Goal: Information Seeking & Learning: Understand process/instructions

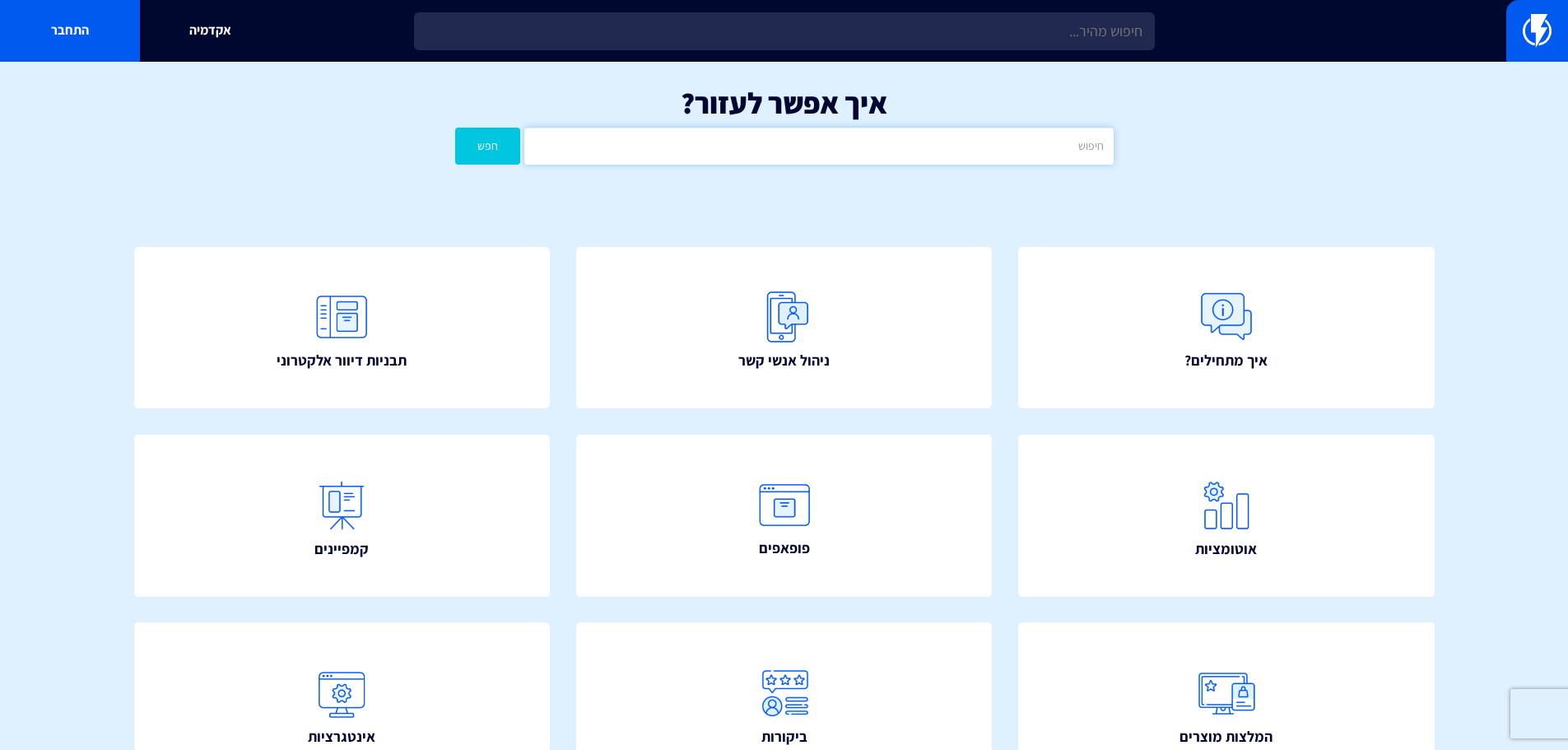
click at [851, 150] on input "text" at bounding box center [819, 146] width 588 height 37
type input ","
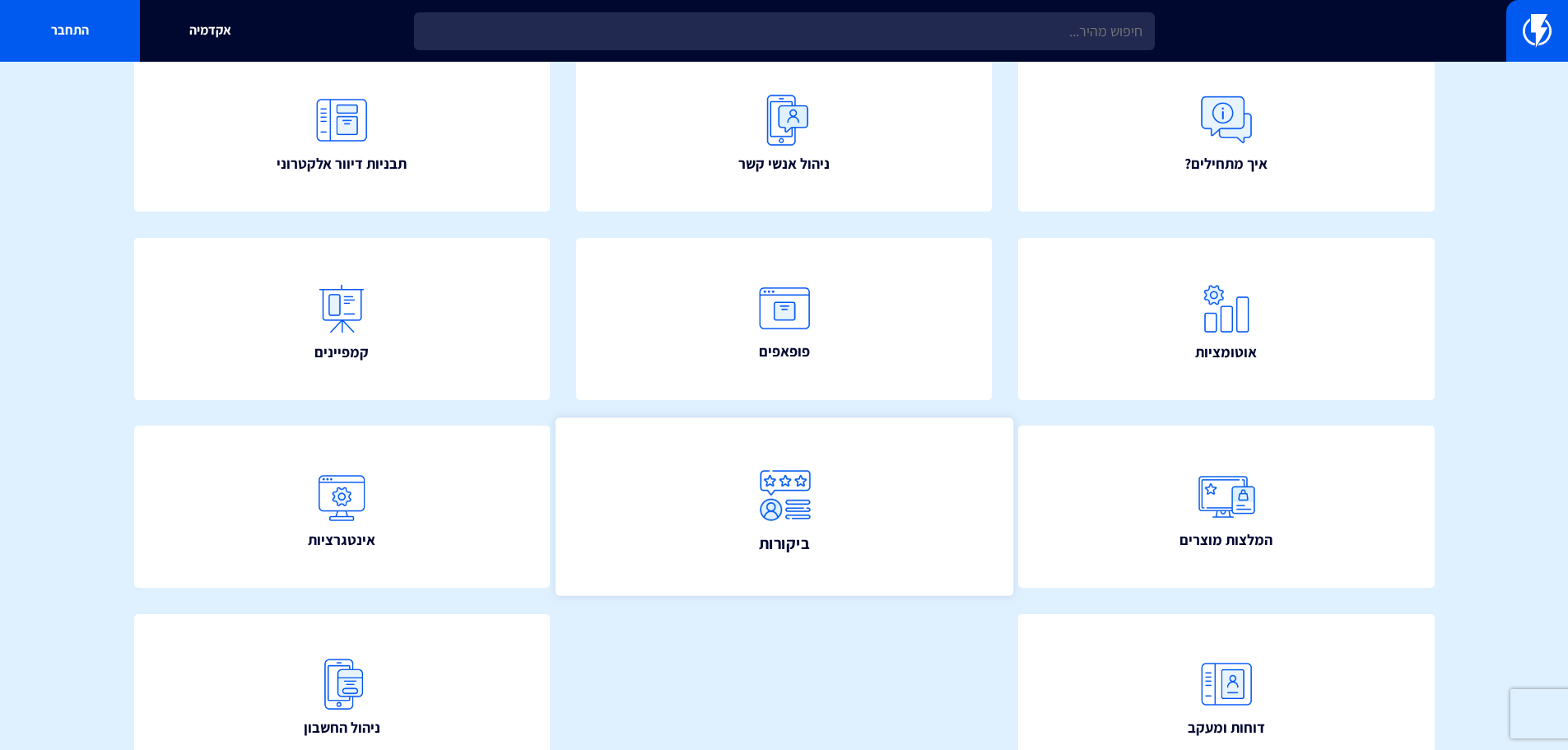
scroll to position [82, 0]
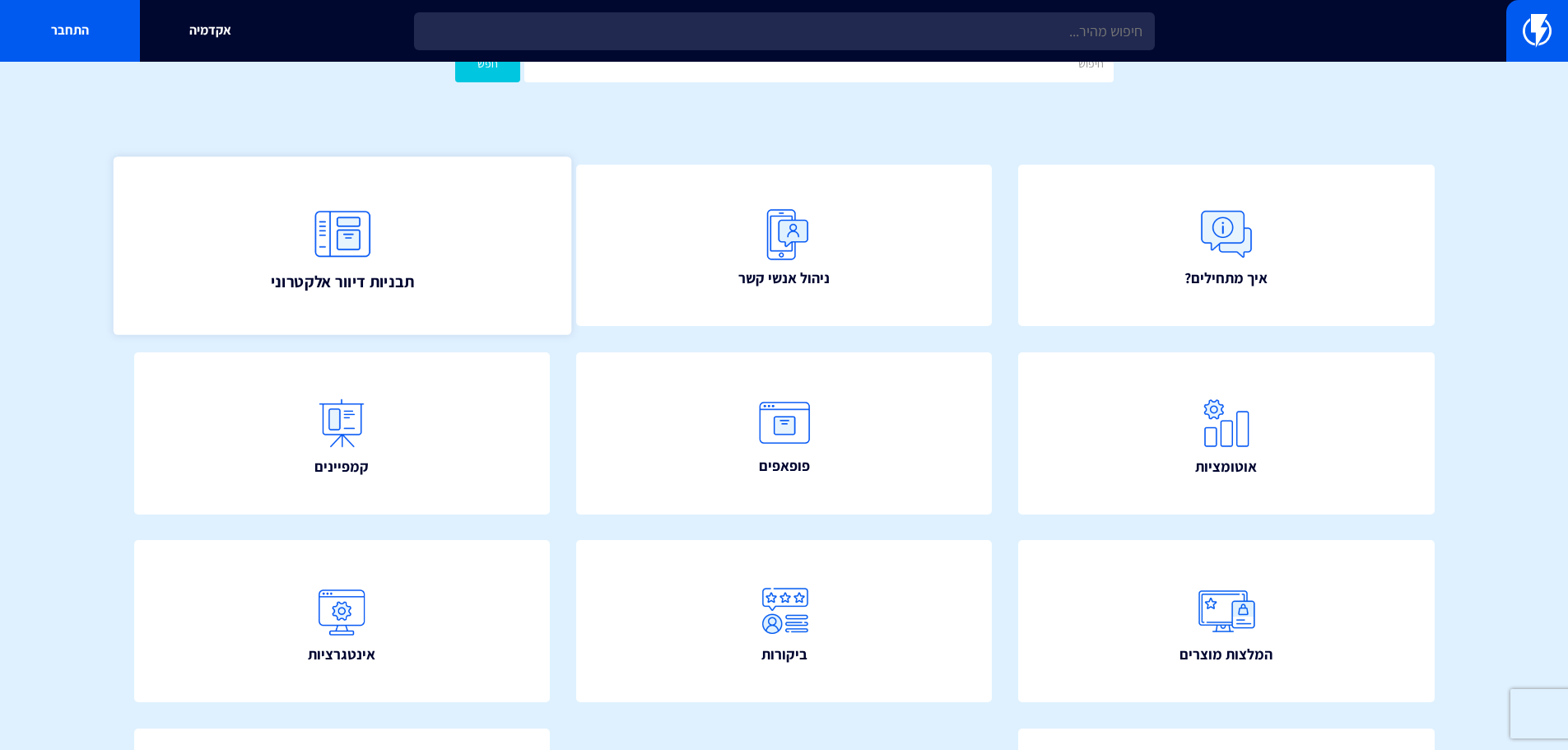
click at [354, 251] on img at bounding box center [341, 233] width 72 height 72
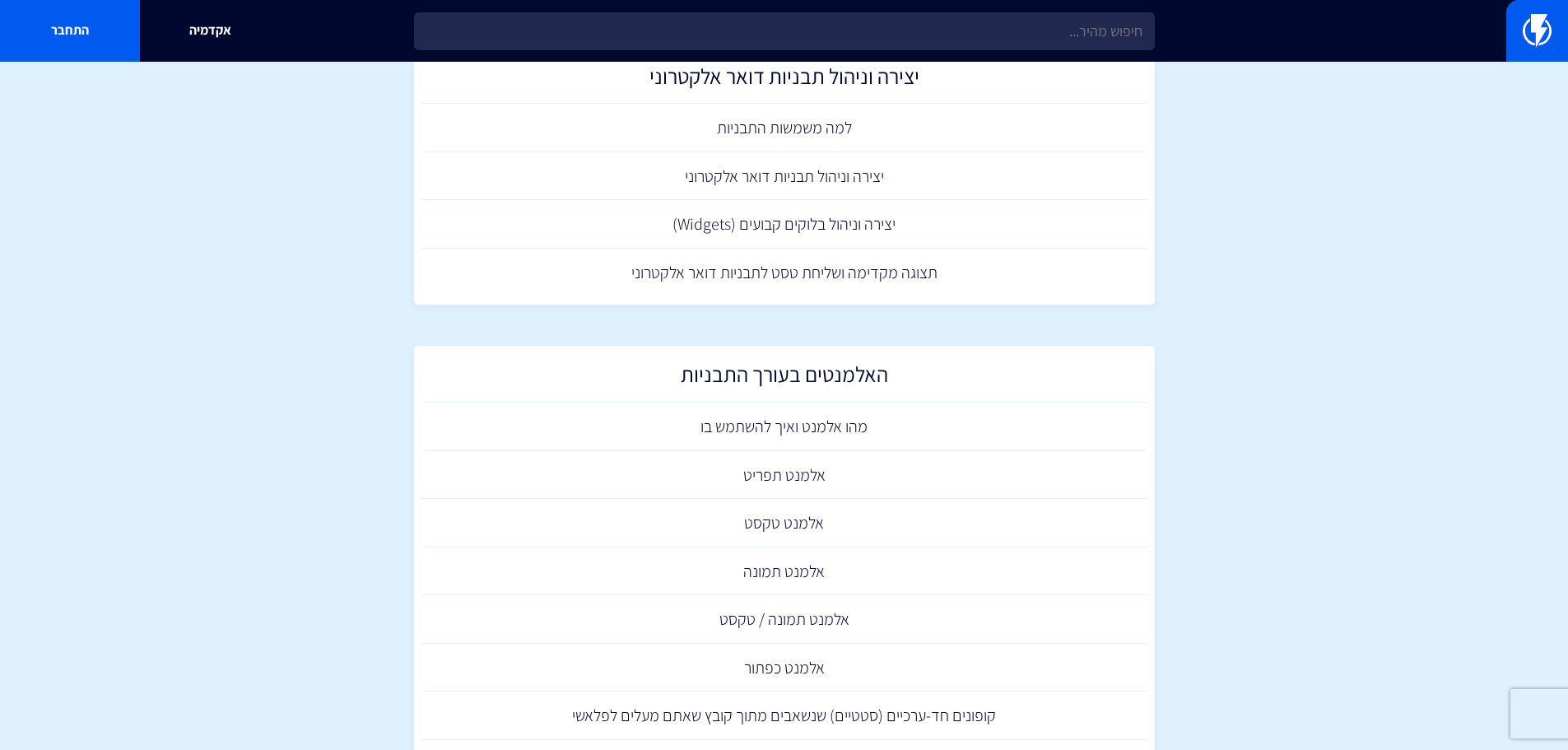
scroll to position [247, 0]
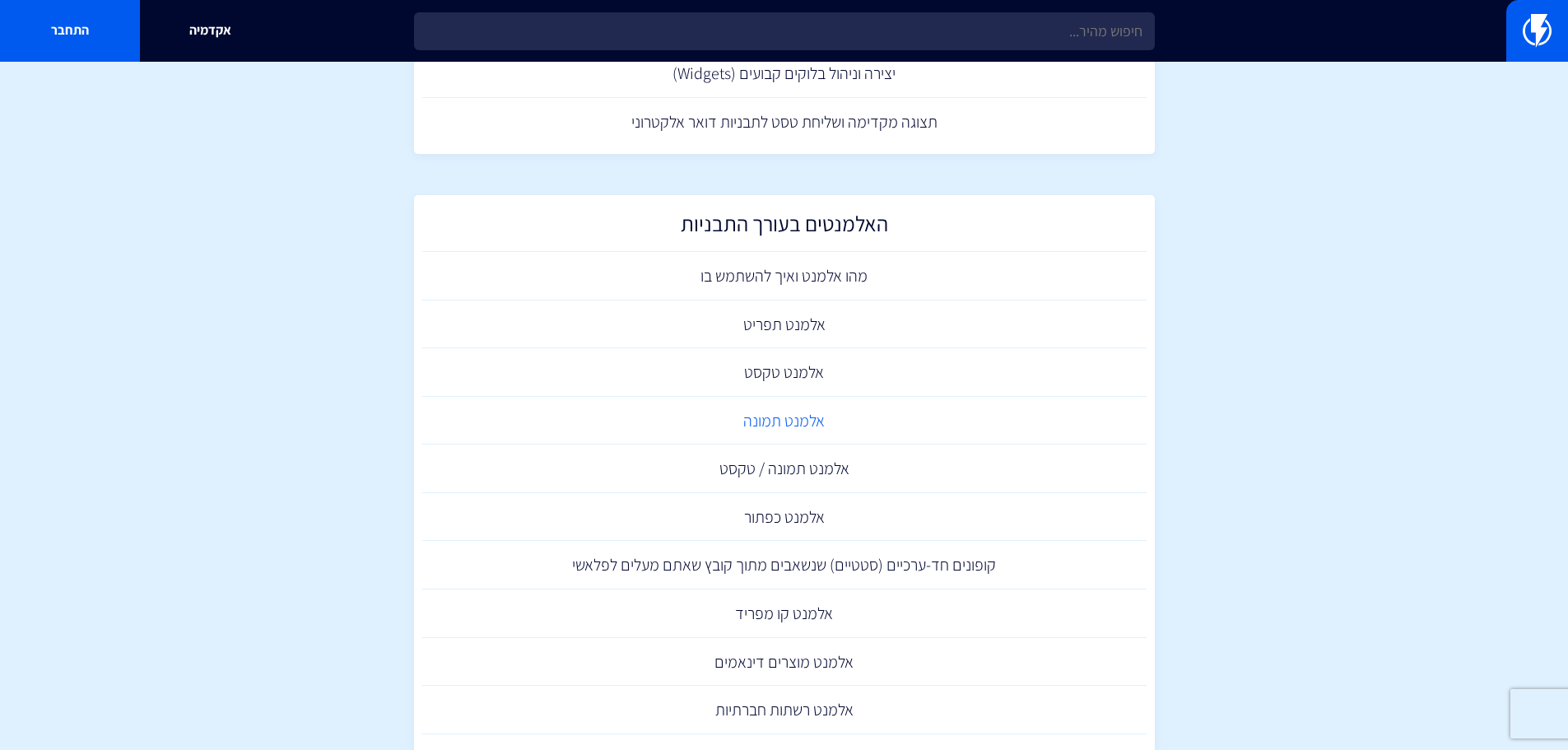
click at [817, 419] on link "אלמנט תמונה" at bounding box center [785, 421] width 725 height 49
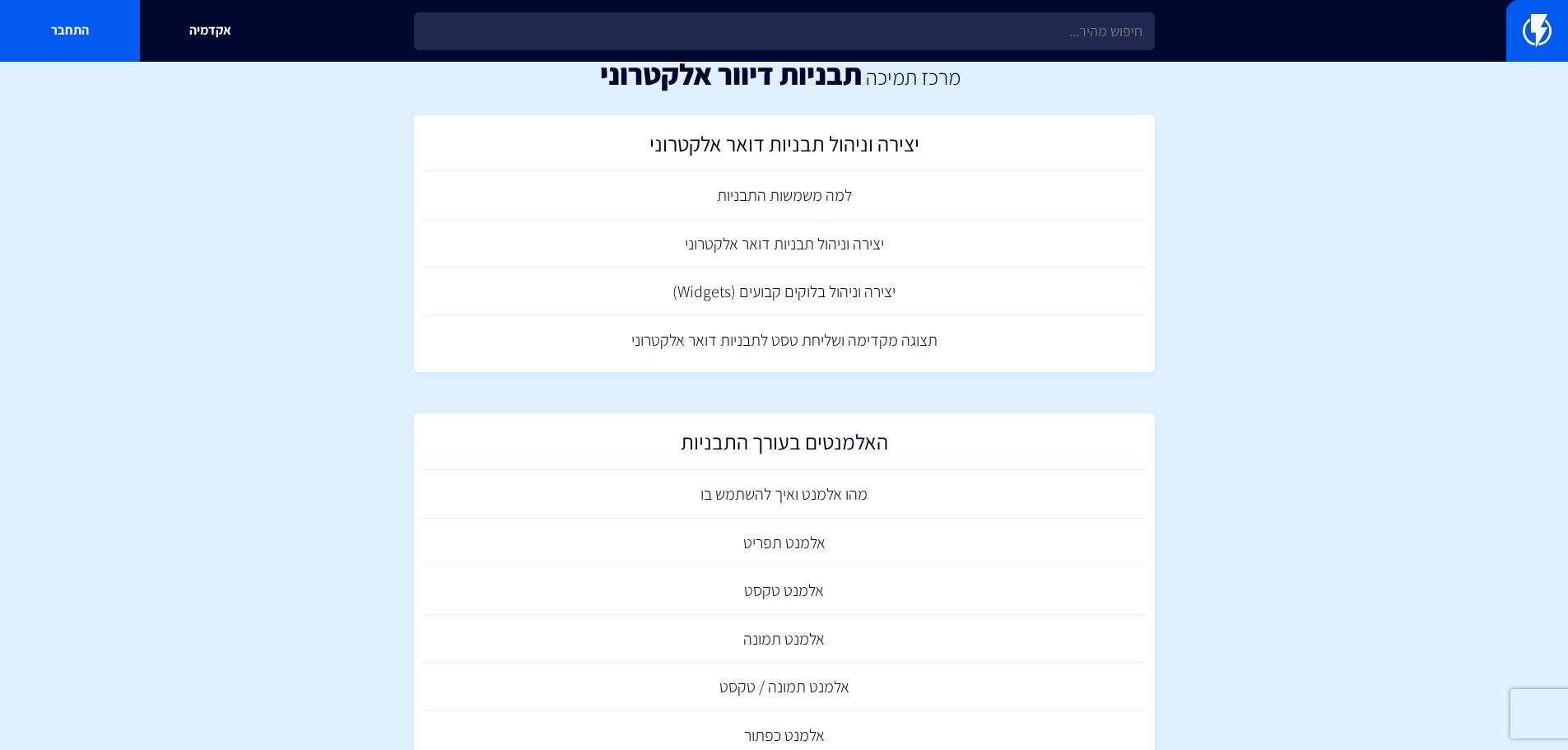
scroll to position [0, 0]
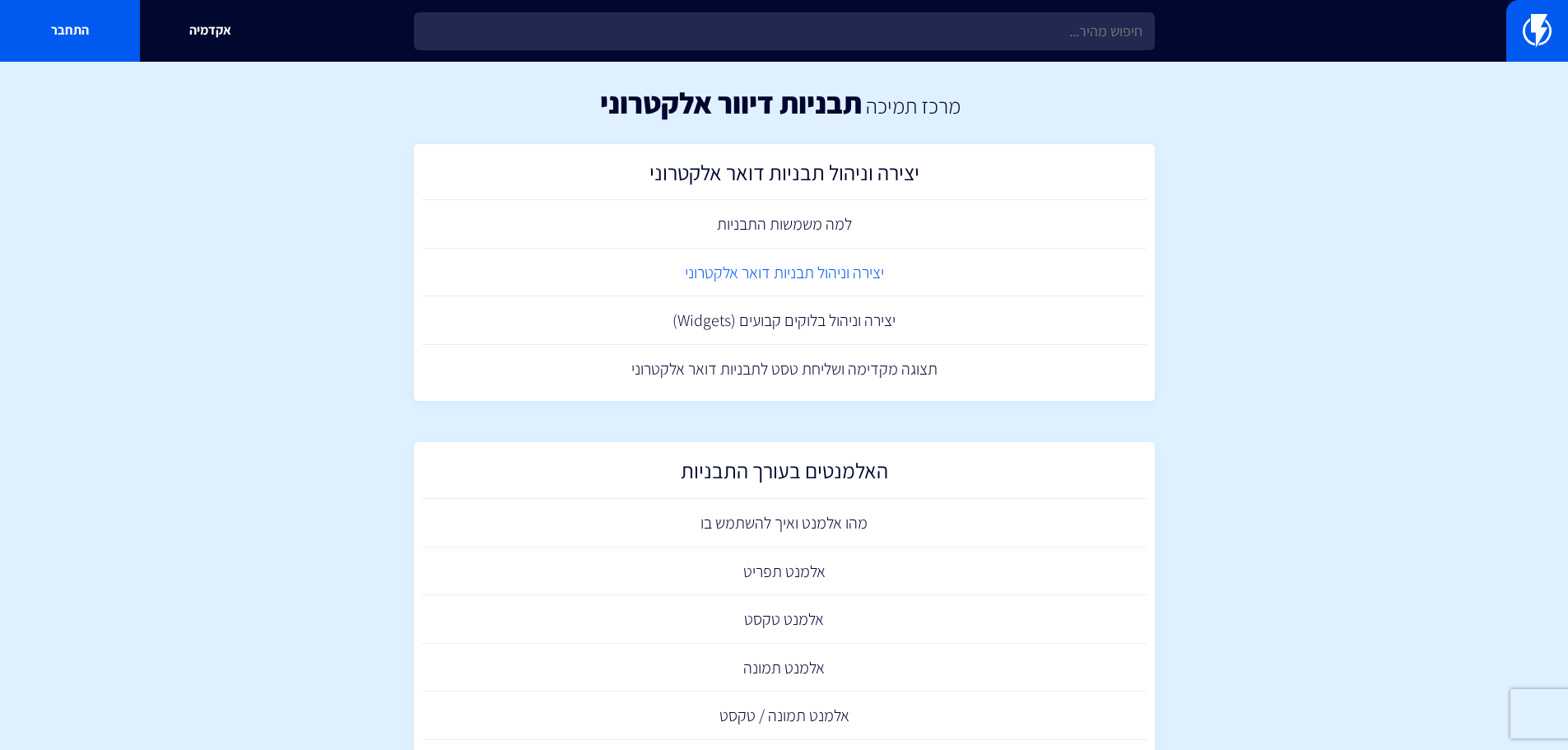
click at [839, 273] on link "יצירה וניהול תבניות דואר אלקטרוני" at bounding box center [785, 273] width 725 height 49
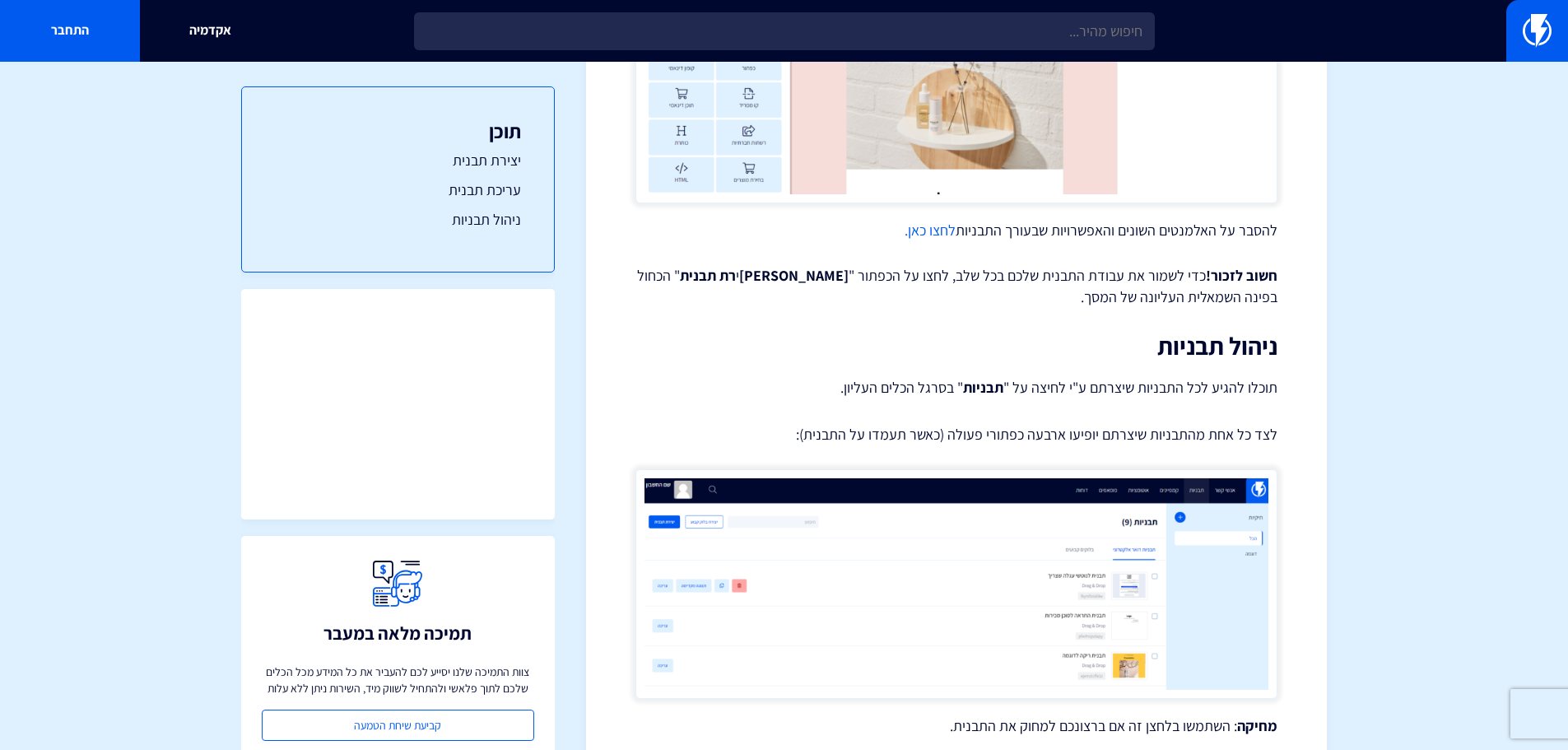
scroll to position [2306, 0]
